Goal: Information Seeking & Learning: Learn about a topic

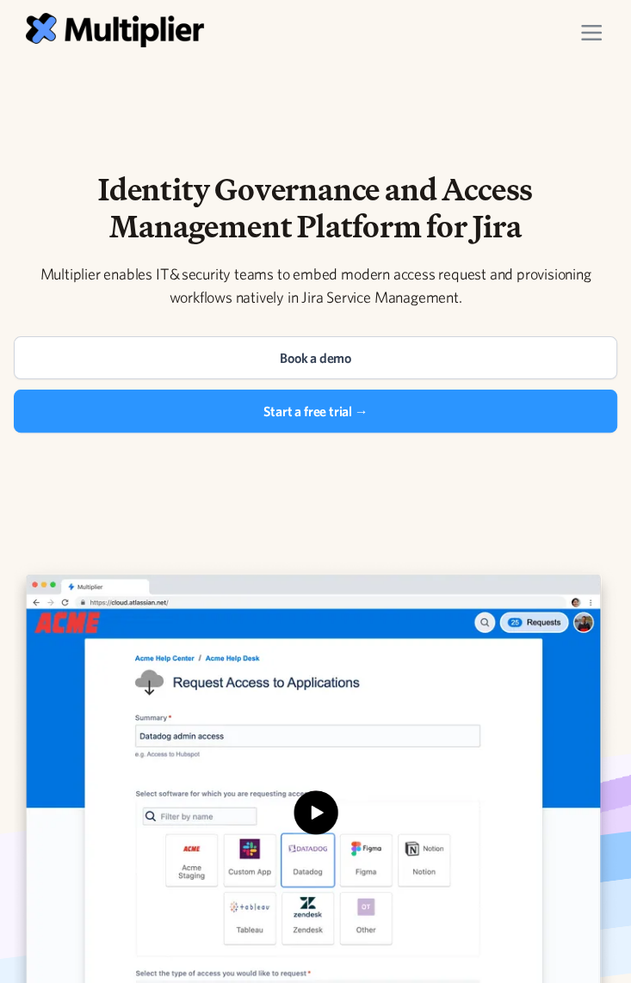
click at [602, 41] on div "menu" at bounding box center [591, 33] width 48 height 48
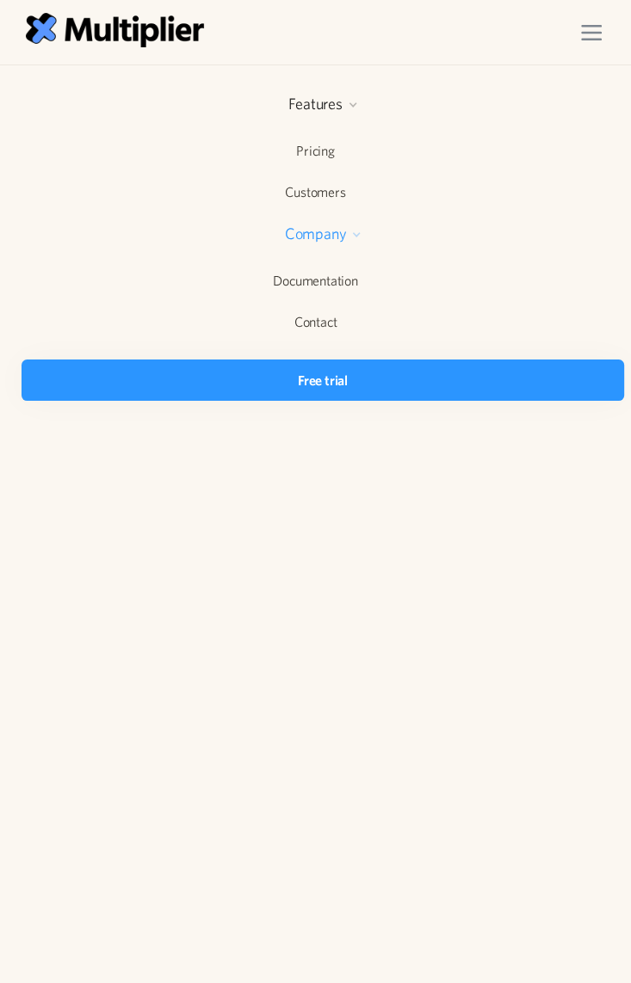
click at [351, 237] on div at bounding box center [356, 235] width 10 height 10
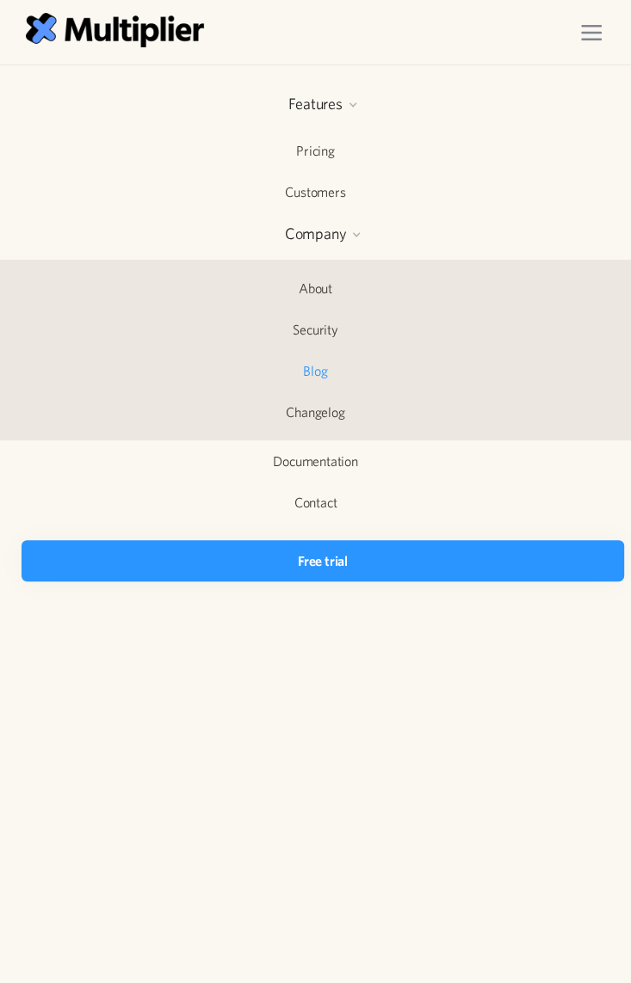
click at [317, 373] on link "Blog" at bounding box center [315, 371] width 631 height 40
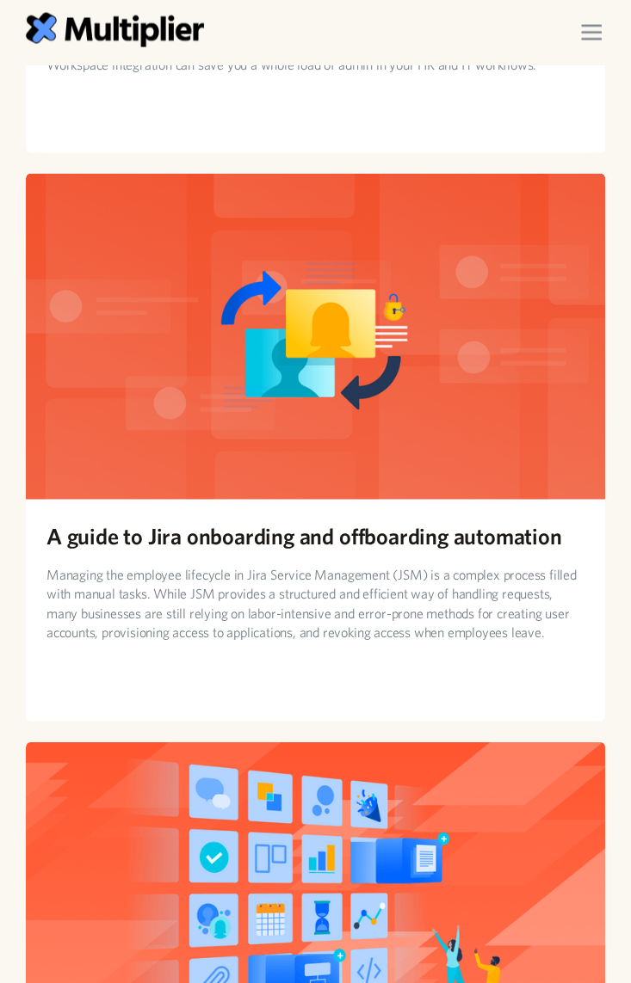
scroll to position [2772, 0]
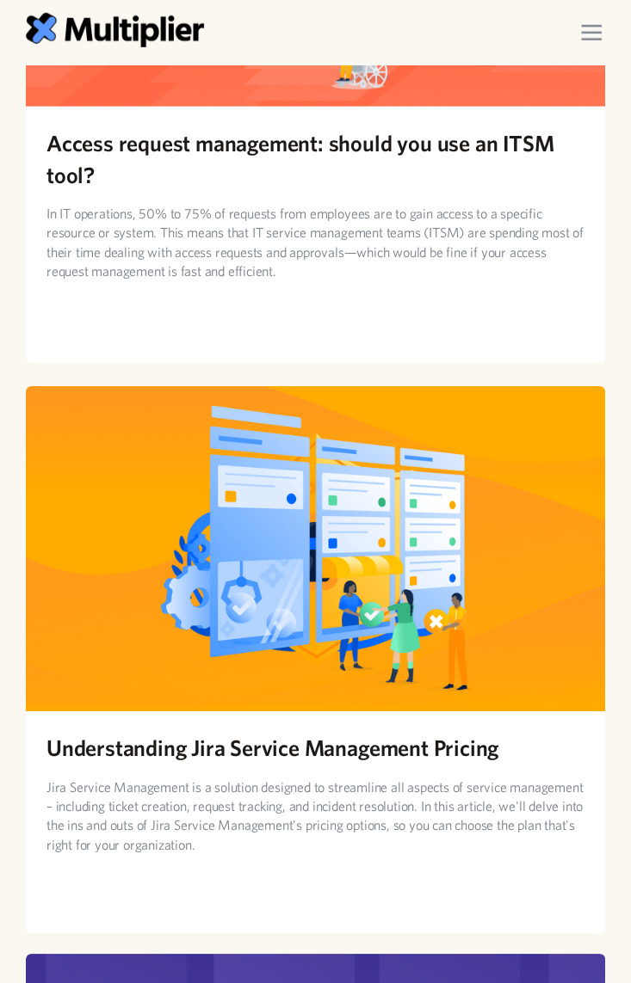
click at [382, 143] on h2 "Access request management: should you use an ITSM tool?" at bounding box center [315, 158] width 538 height 63
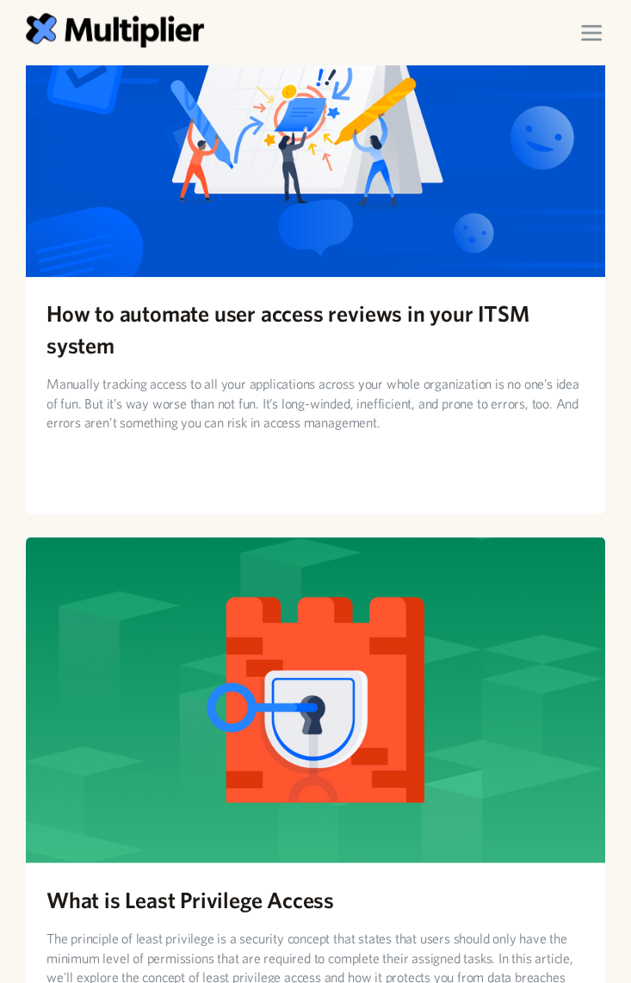
scroll to position [4396, 0]
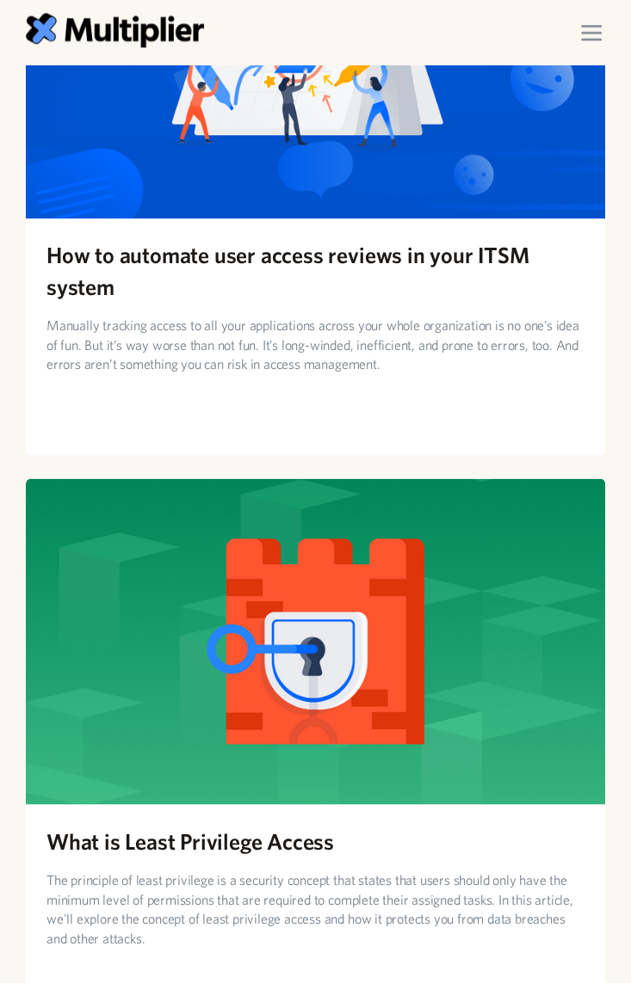
click at [359, 261] on h2 "How to automate user access reviews in your ITSM system" at bounding box center [315, 270] width 538 height 63
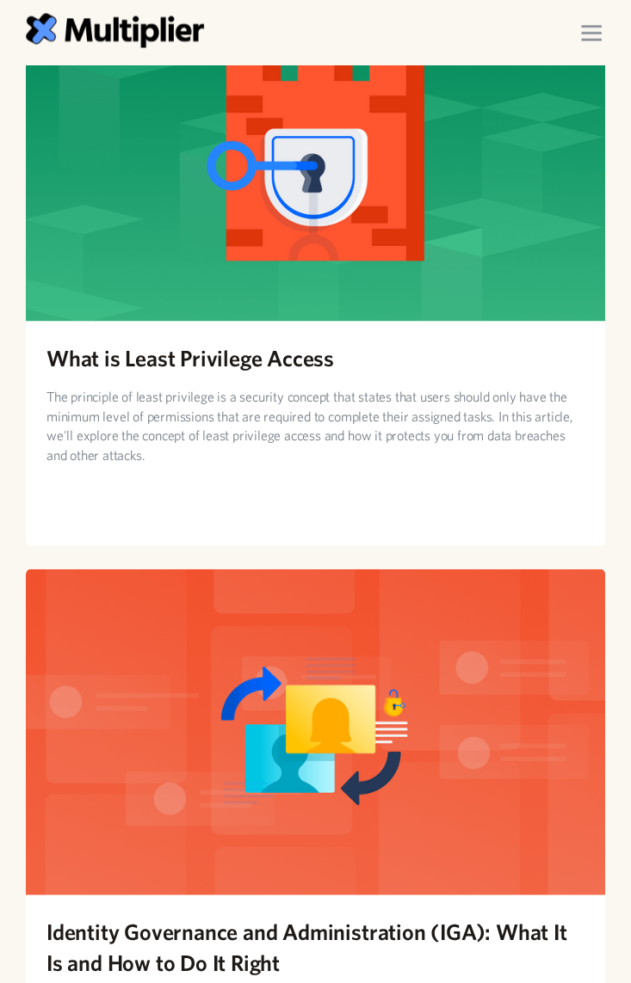
click at [299, 362] on h2 "What is Least Privilege Access" at bounding box center [189, 357] width 287 height 31
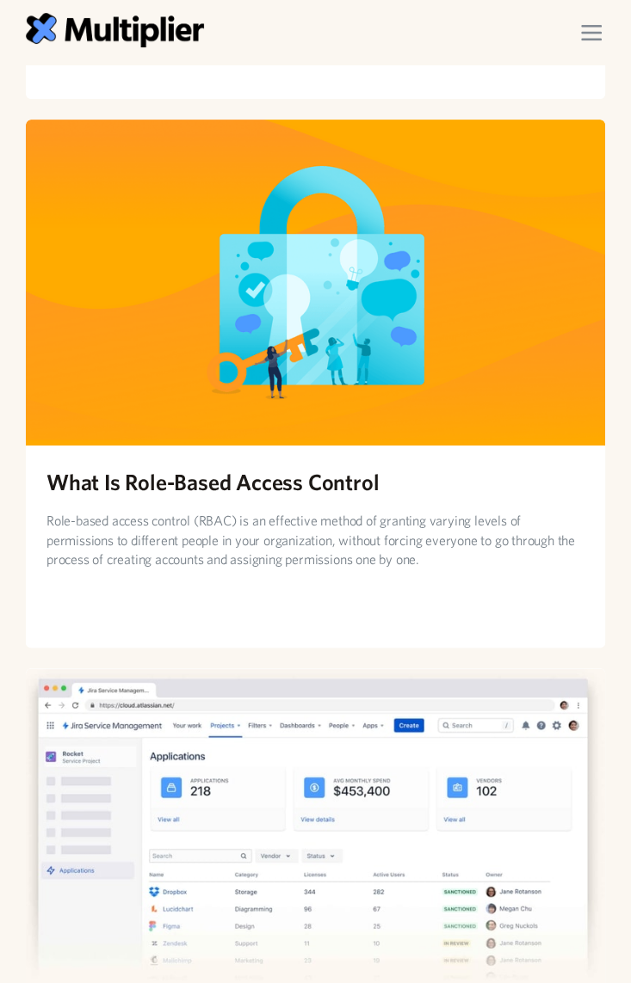
scroll to position [7456, 0]
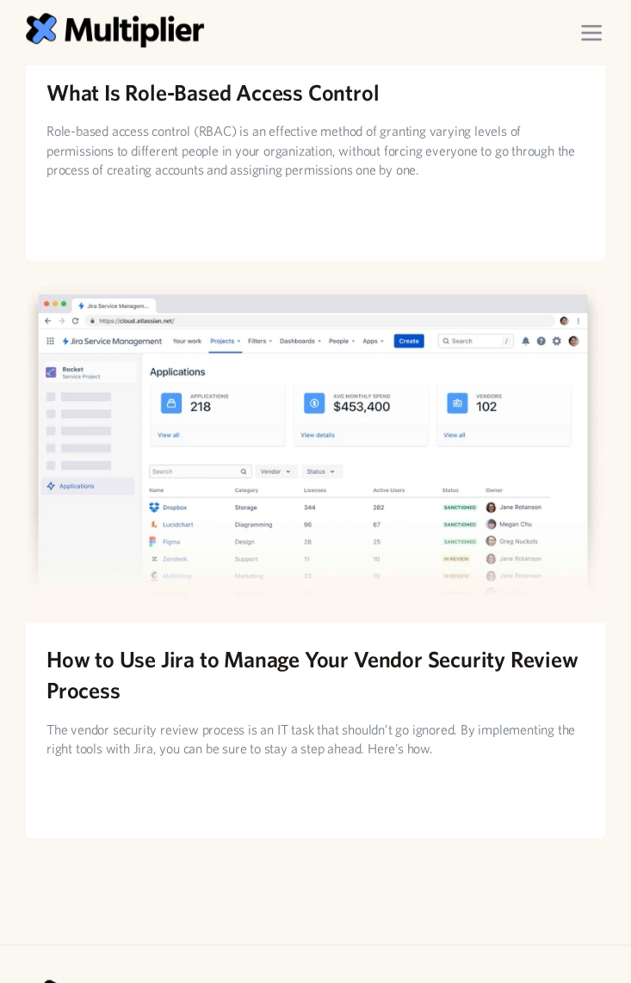
click at [316, 77] on h2 "What Is Role-Based Access Control" at bounding box center [212, 92] width 332 height 31
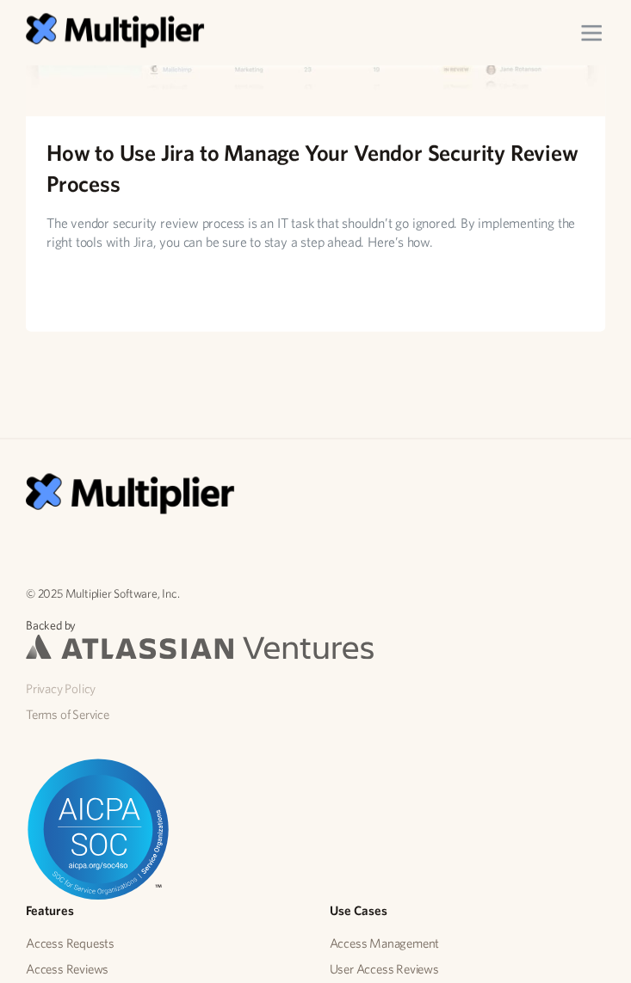
scroll to position [7866, 0]
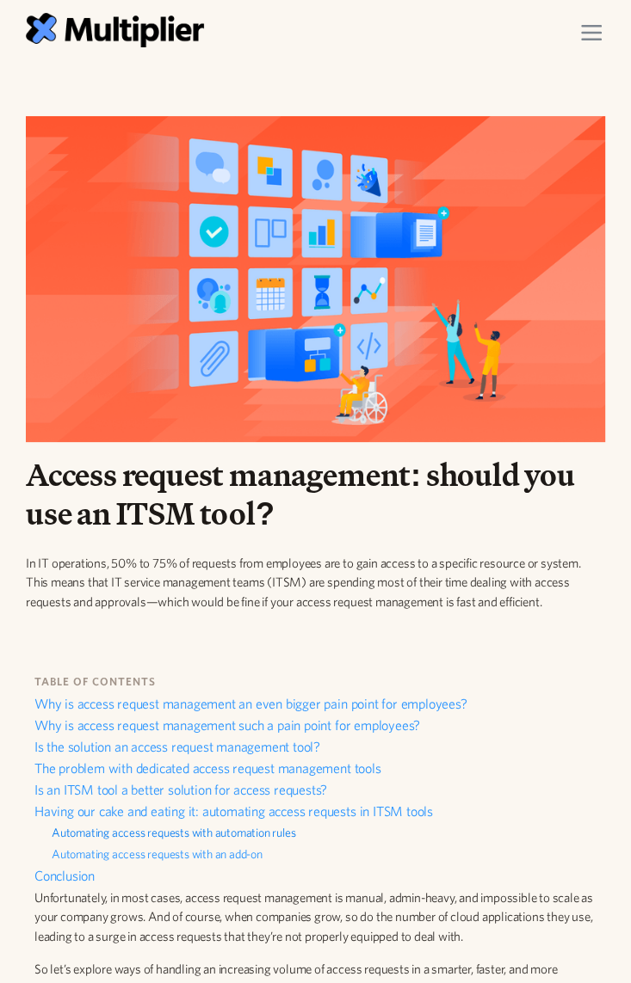
click at [249, 829] on link "Automating access requests with automation rules" at bounding box center [324, 835] width 545 height 22
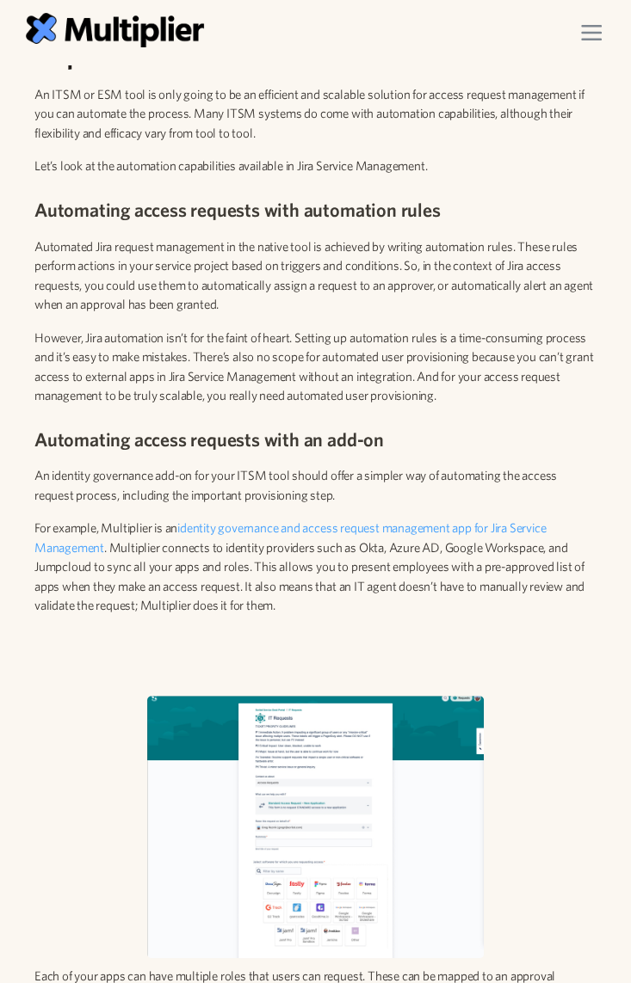
scroll to position [3359, 0]
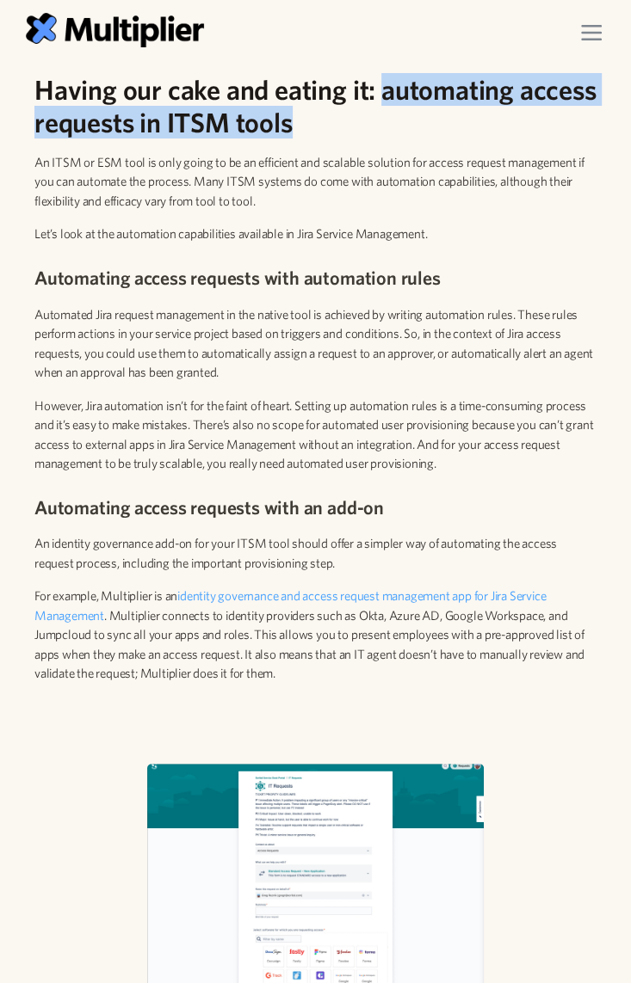
drag, startPoint x: 403, startPoint y: 149, endPoint x: 384, endPoint y: 120, distance: 34.8
click at [384, 120] on h2 "Having our cake and eating it: automating access requests in ITSM tools" at bounding box center [315, 106] width 562 height 66
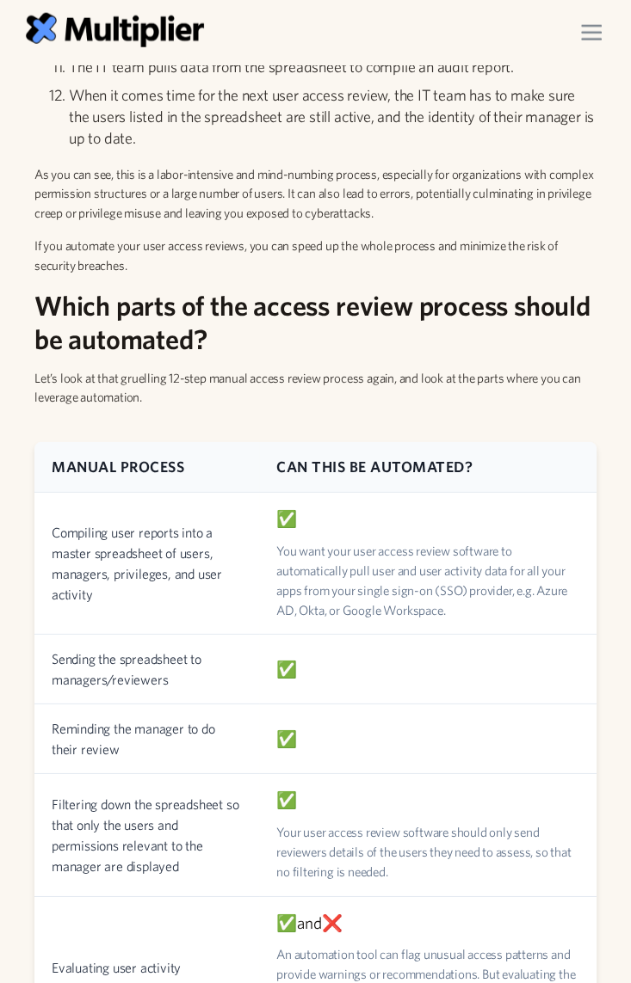
scroll to position [2102, 0]
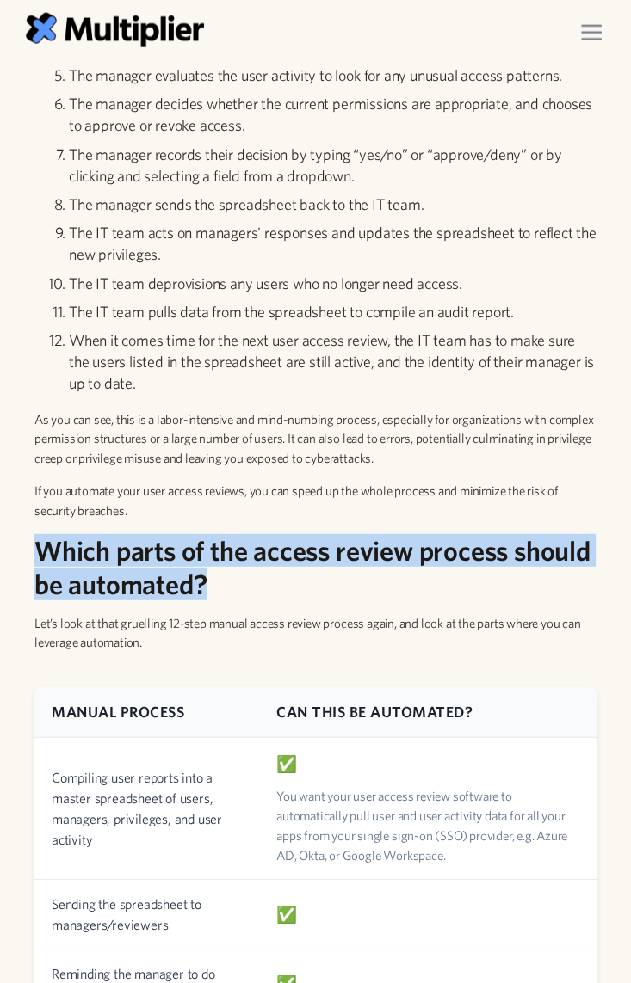
drag, startPoint x: 245, startPoint y: 588, endPoint x: -3, endPoint y: 564, distance: 248.9
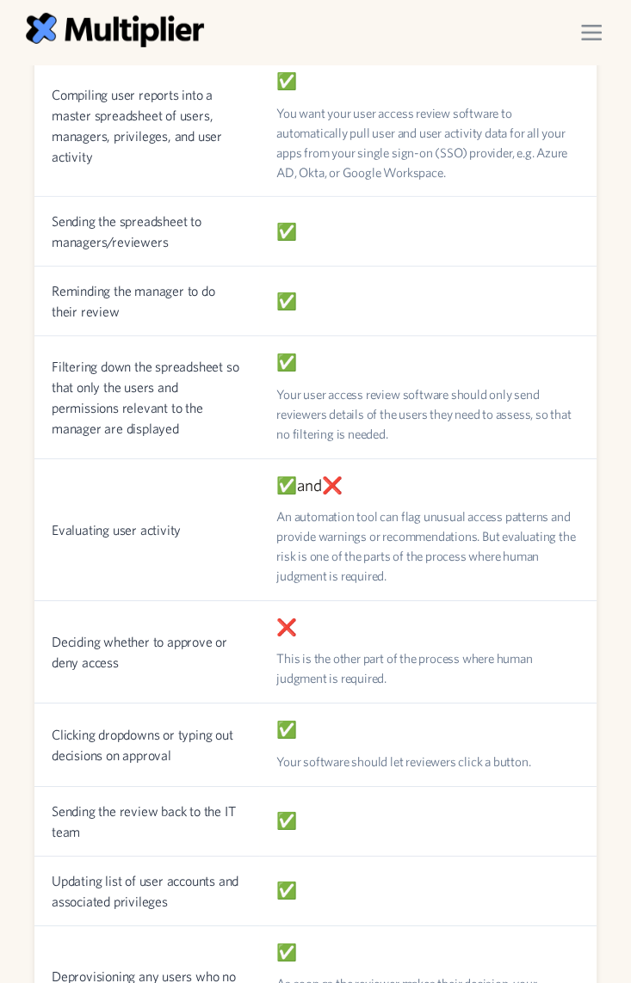
scroll to position [3249, 0]
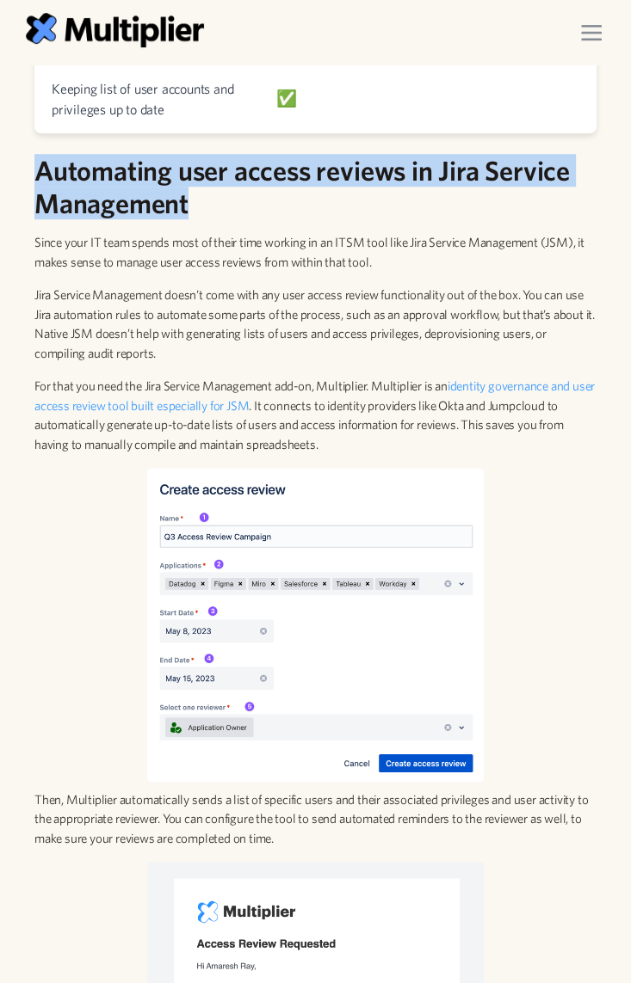
drag, startPoint x: 211, startPoint y: 209, endPoint x: 42, endPoint y: 178, distance: 171.4
click at [42, 178] on h2 "Automating user access reviews in Jira Service Management" at bounding box center [315, 187] width 562 height 66
